Goal: Task Accomplishment & Management: Complete application form

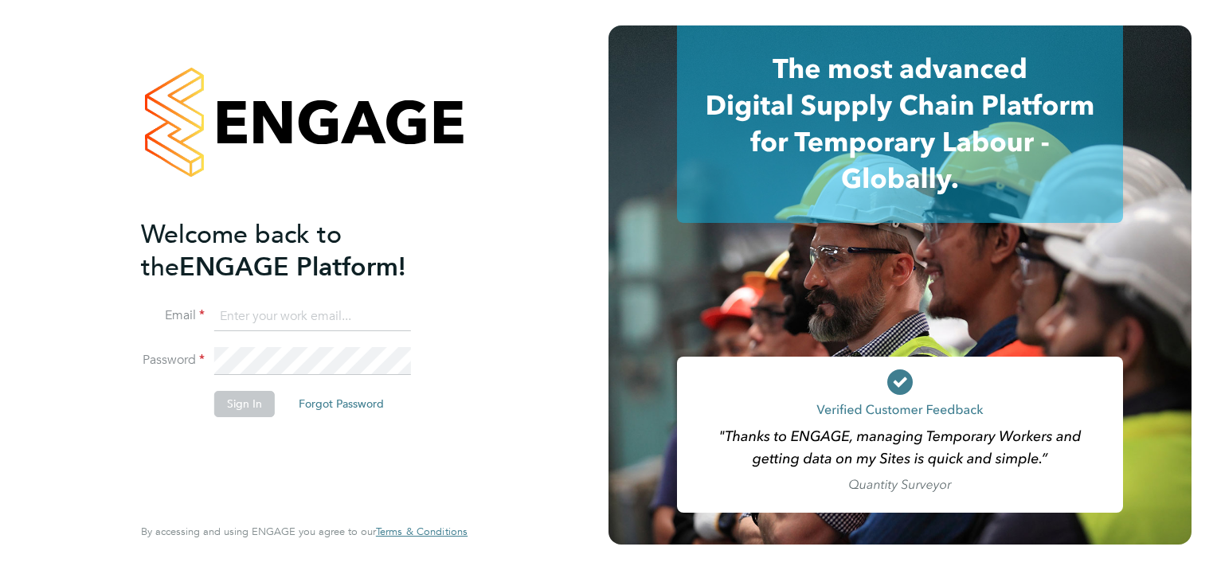
type input "[PERSON_NAME][EMAIL_ADDRESS][PERSON_NAME][DOMAIN_NAME]"
click at [245, 408] on button "Sign In" at bounding box center [244, 403] width 61 height 25
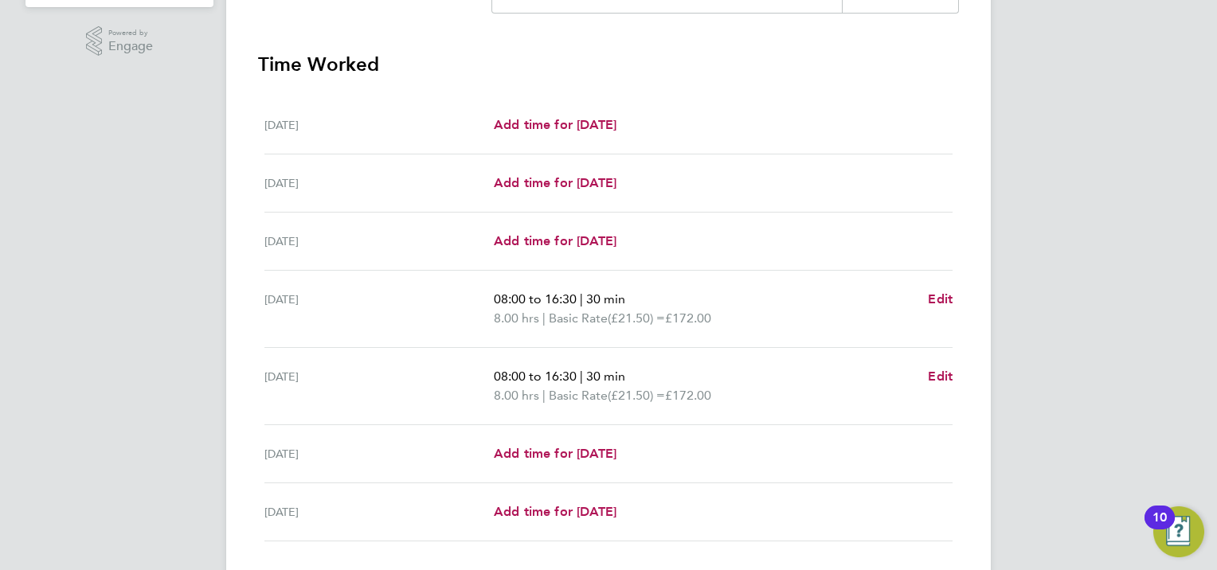
scroll to position [530, 0]
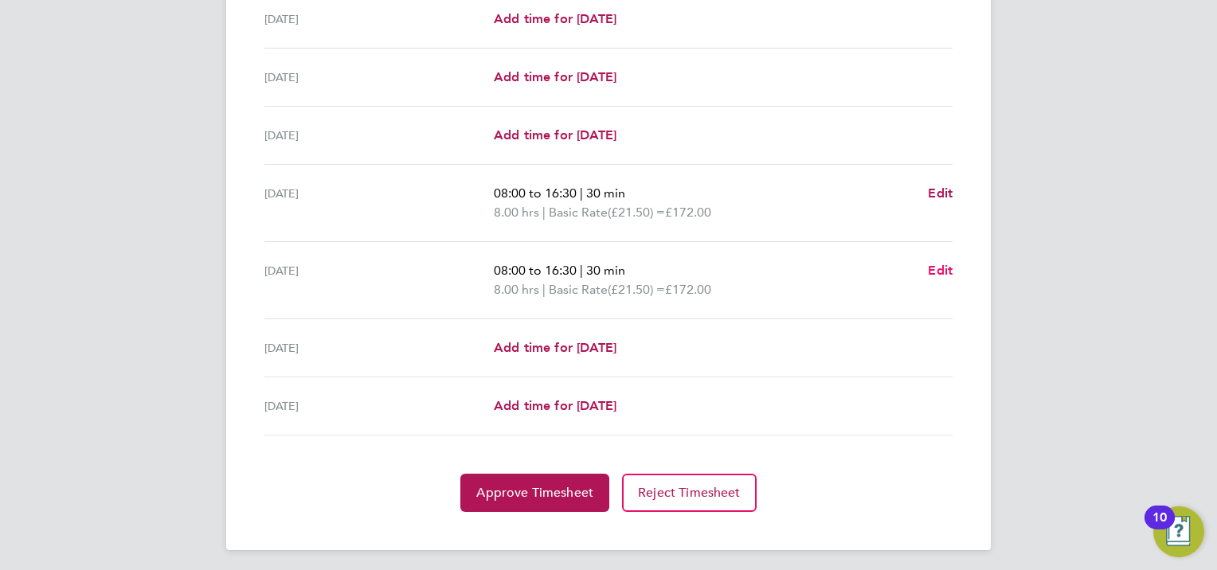
click at [951, 271] on span "Edit" at bounding box center [940, 270] width 25 height 15
select select "30"
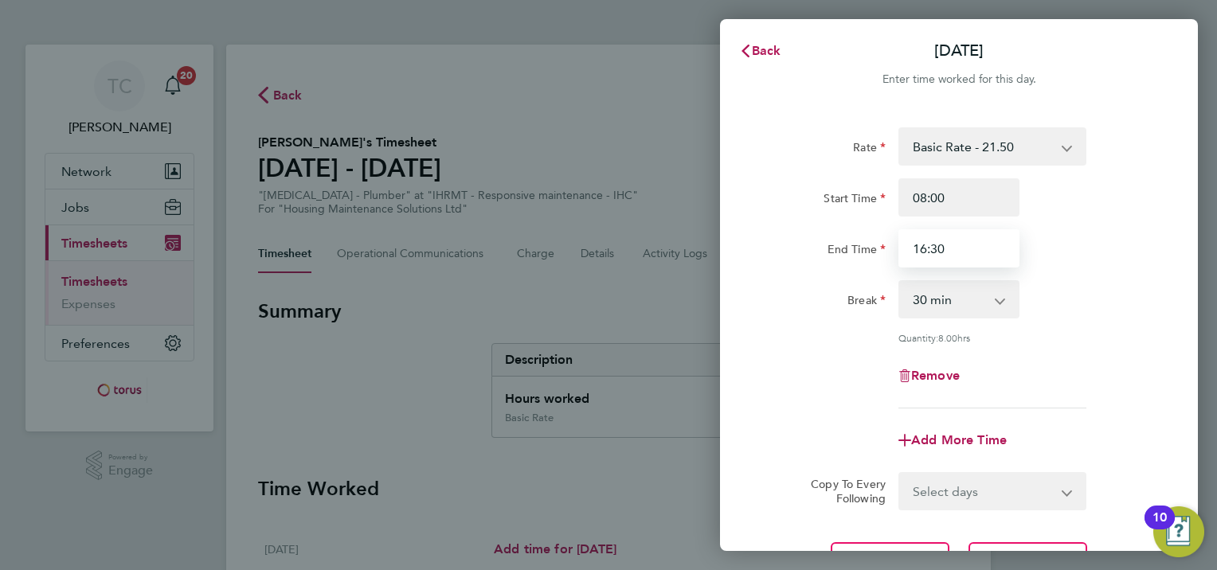
drag, startPoint x: 952, startPoint y: 244, endPoint x: 895, endPoint y: 246, distance: 57.3
click at [895, 246] on div "16:30" at bounding box center [959, 248] width 134 height 38
click at [1105, 295] on div "Break 0 min 15 min 30 min 45 min 60 min 75 min 90 min" at bounding box center [958, 299] width 401 height 38
click at [926, 248] on input "16:30" at bounding box center [958, 248] width 121 height 38
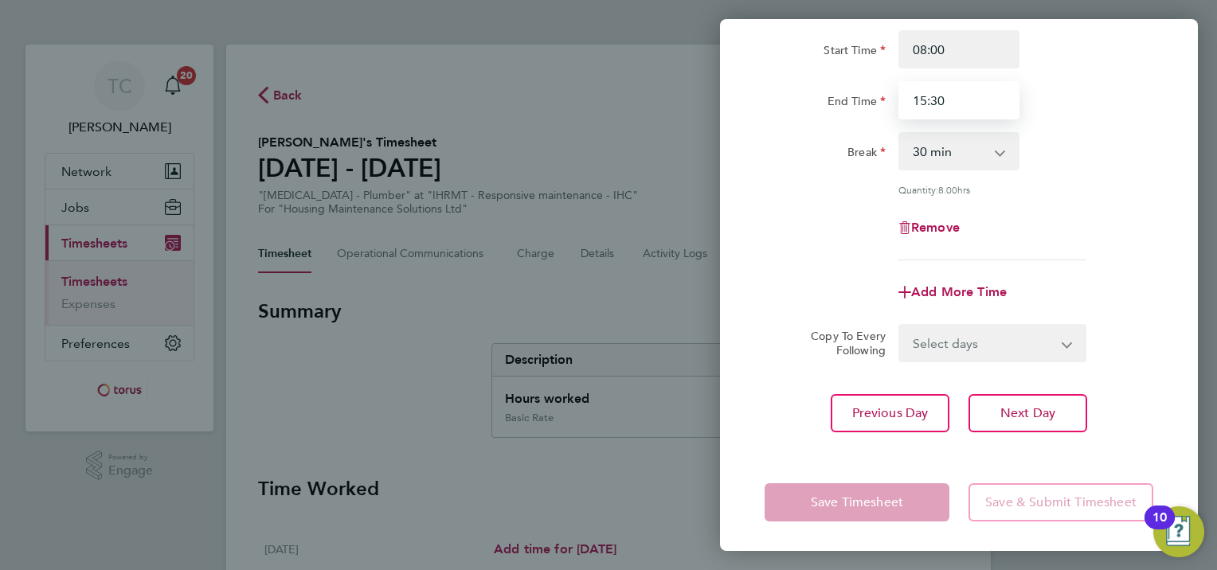
type input "15:30"
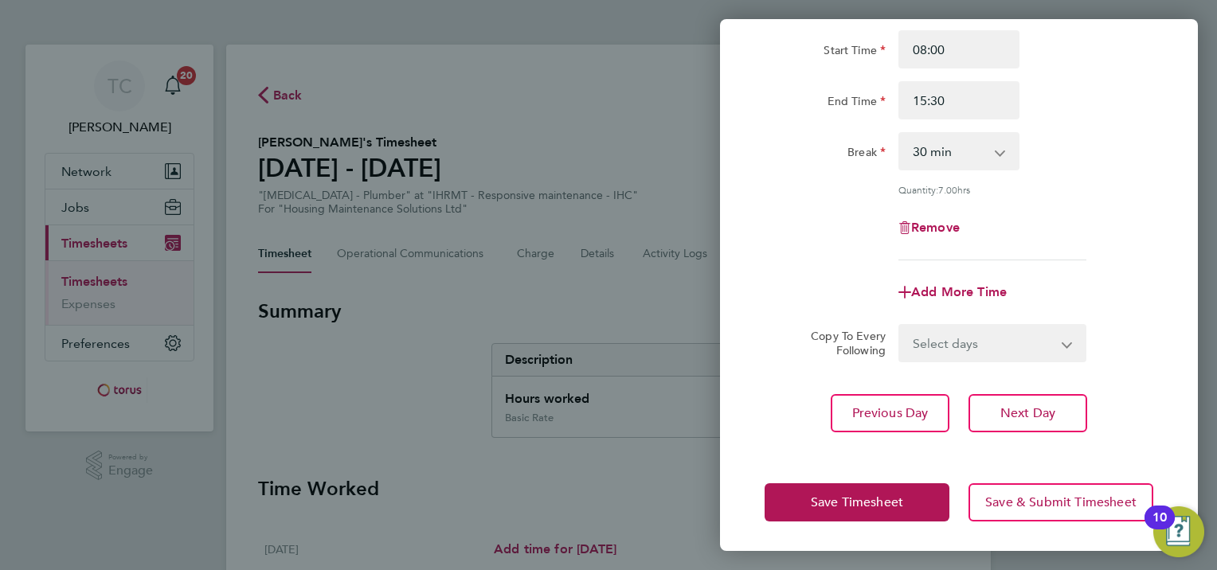
click at [1107, 215] on div "Remove" at bounding box center [958, 228] width 401 height 38
click at [1035, 497] on span "Save & Submit Timesheet" at bounding box center [1060, 502] width 151 height 16
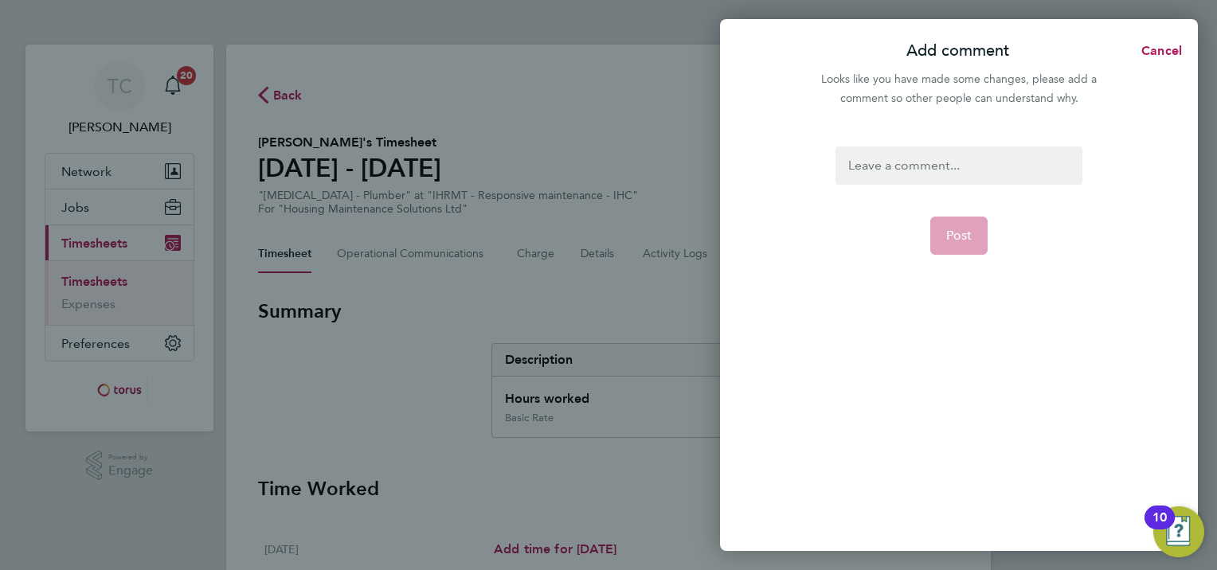
click at [877, 173] on div at bounding box center [958, 165] width 246 height 38
drag, startPoint x: 873, startPoint y: 172, endPoint x: 898, endPoint y: 153, distance: 31.2
click at [873, 171] on div at bounding box center [958, 165] width 246 height 38
click at [946, 226] on button "Post" at bounding box center [959, 236] width 58 height 38
